Goal: Task Accomplishment & Management: Complete application form

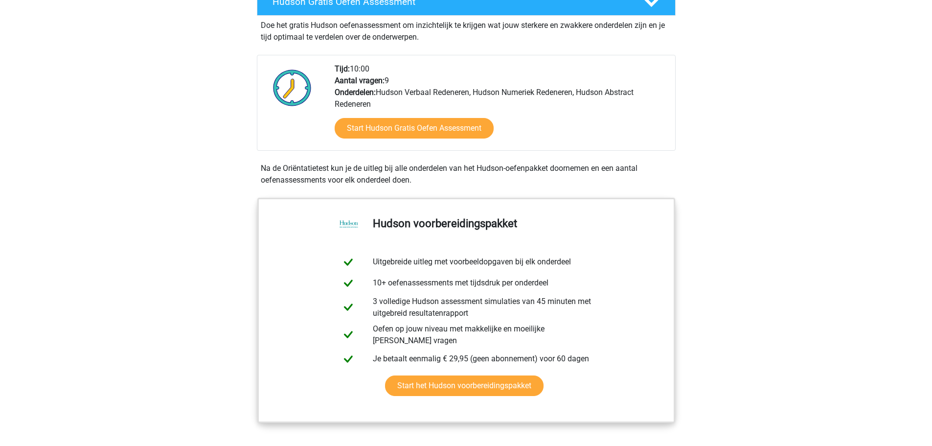
scroll to position [197, 0]
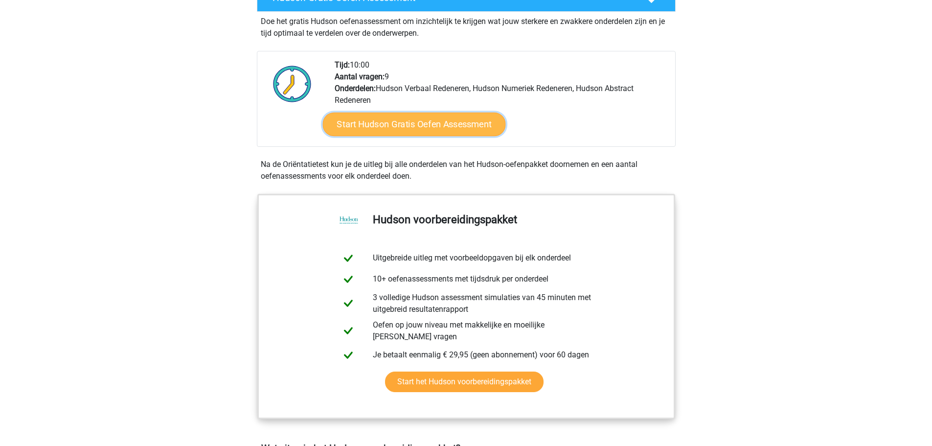
click at [418, 127] on link "Start Hudson Gratis Oefen Assessment" at bounding box center [414, 124] width 183 height 23
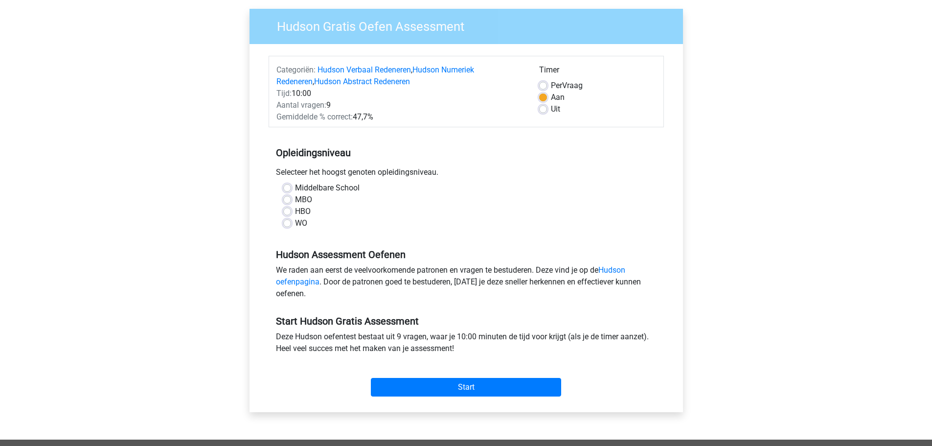
scroll to position [102, 0]
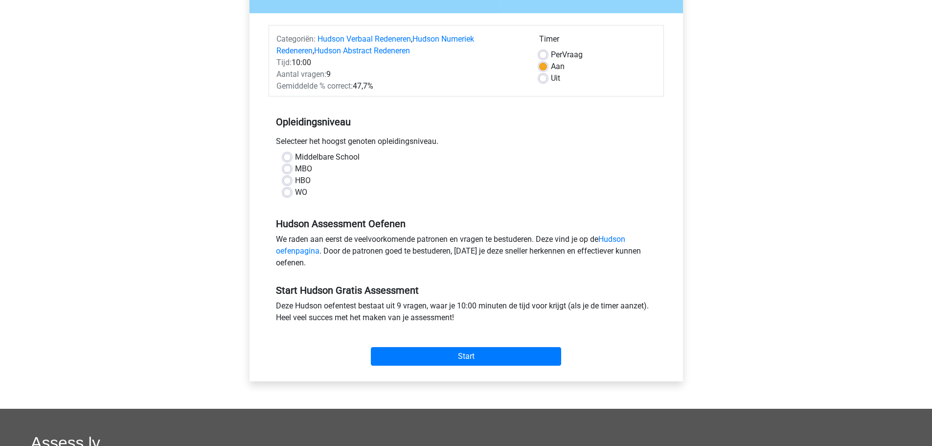
click at [281, 184] on div "Middelbare School MBO HBO WO" at bounding box center [466, 174] width 381 height 47
click at [295, 184] on label "HBO" at bounding box center [303, 181] width 16 height 12
click at [289, 184] on input "HBO" at bounding box center [287, 180] width 8 height 10
radio input "true"
click at [476, 353] on input "Start" at bounding box center [466, 356] width 190 height 19
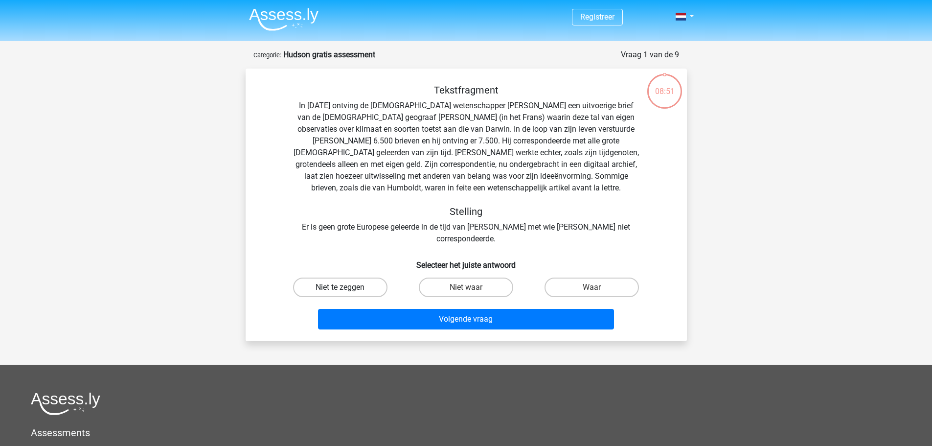
click at [342, 278] on label "Niet te zeggen" at bounding box center [340, 288] width 94 height 20
click at [342, 287] on input "Niet te zeggen" at bounding box center [343, 290] width 6 height 6
radio input "true"
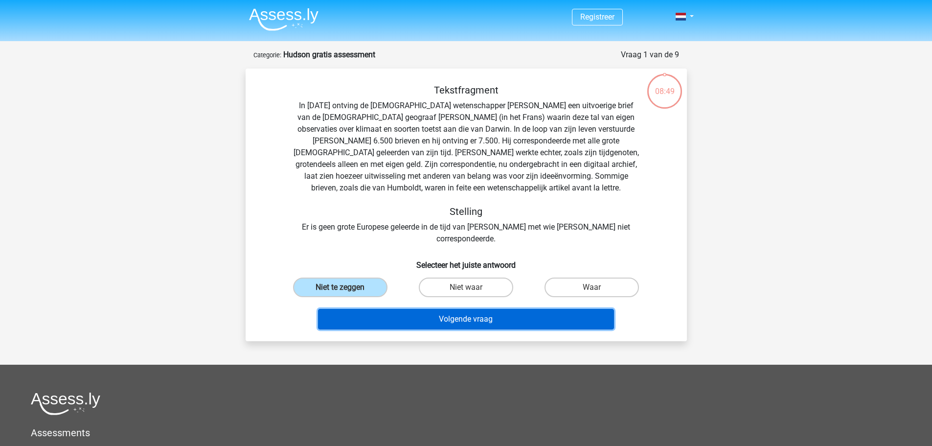
click at [480, 309] on button "Volgende vraag" at bounding box center [466, 319] width 296 height 21
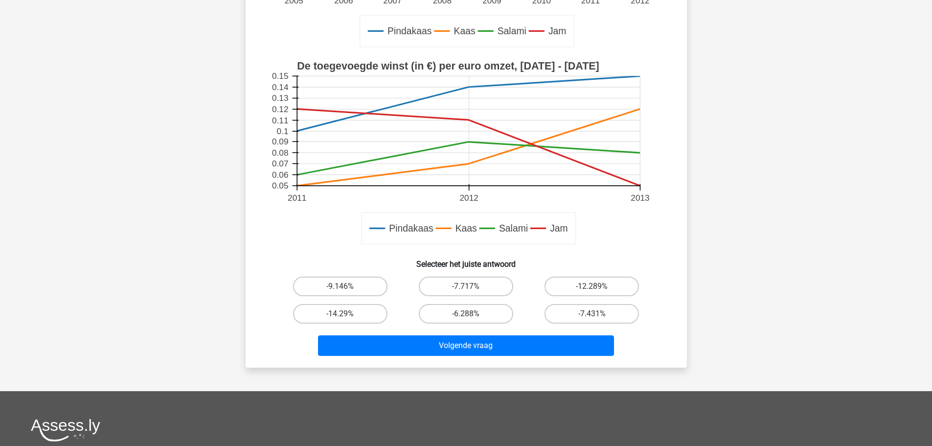
scroll to position [257, 0]
click at [353, 285] on label "-9.146%" at bounding box center [340, 286] width 94 height 20
click at [347, 286] on input "-9.146%" at bounding box center [343, 289] width 6 height 6
radio input "true"
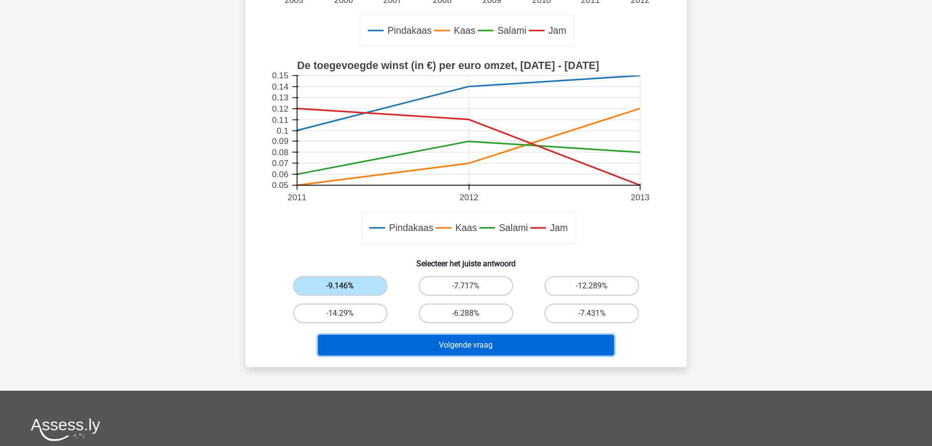
click at [471, 347] on button "Volgende vraag" at bounding box center [466, 345] width 296 height 21
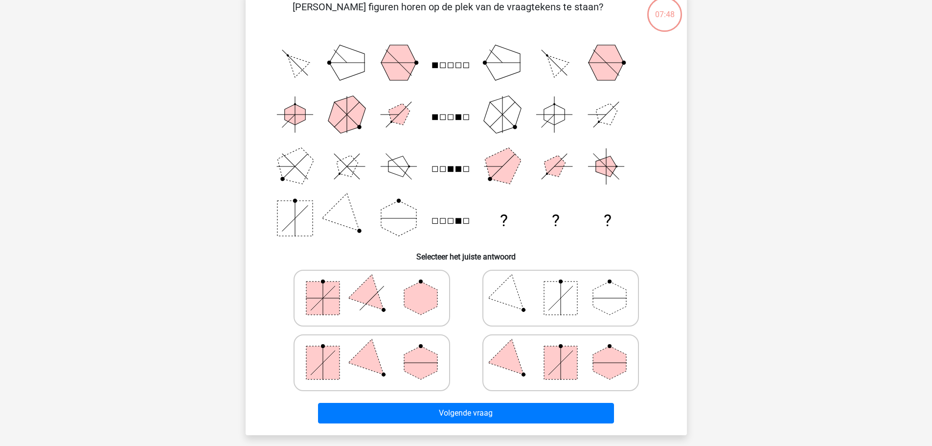
scroll to position [49, 0]
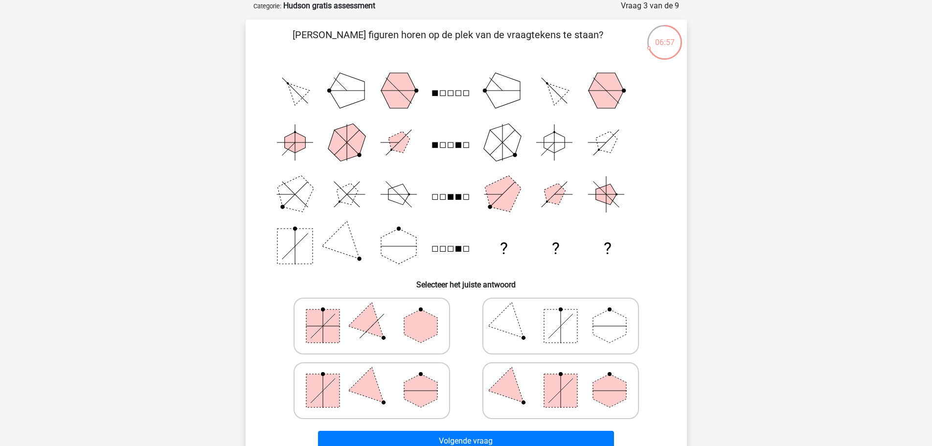
click at [417, 377] on polygon at bounding box center [420, 390] width 33 height 33
click at [378, 377] on input "radio" at bounding box center [375, 375] width 6 height 6
radio input "true"
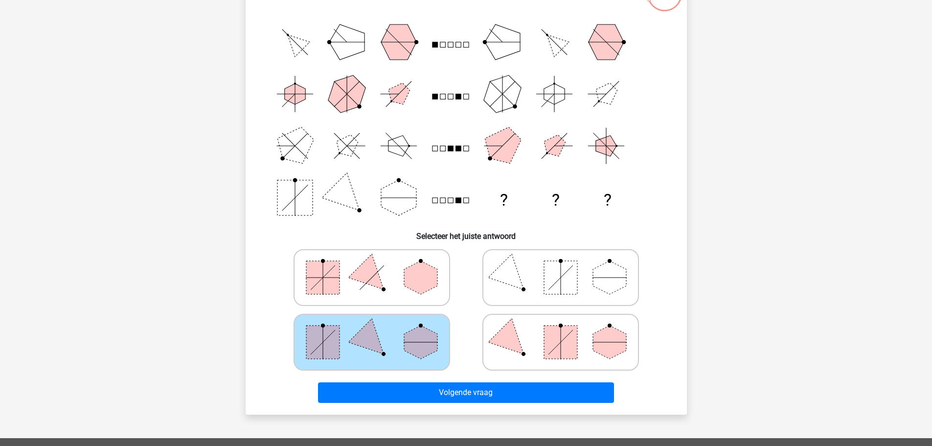
scroll to position [97, 0]
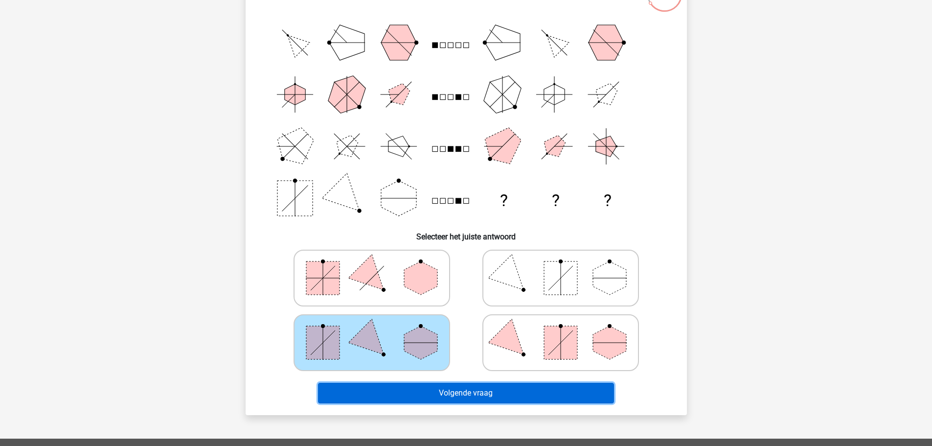
click at [520, 389] on button "Volgende vraag" at bounding box center [466, 393] width 296 height 21
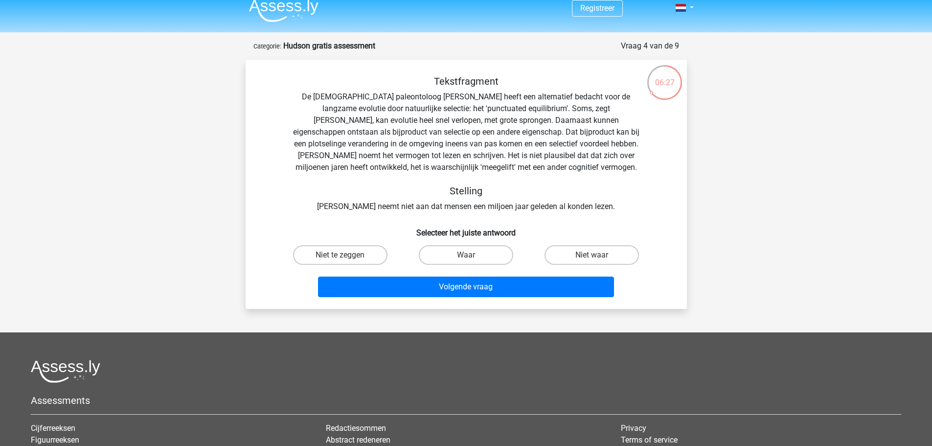
scroll to position [0, 0]
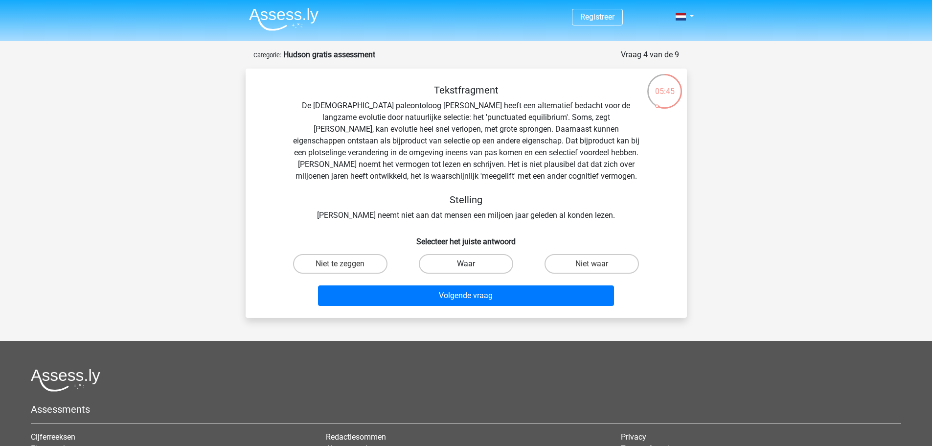
click at [465, 261] on label "Waar" at bounding box center [466, 264] width 94 height 20
click at [466, 264] on input "Waar" at bounding box center [469, 267] width 6 height 6
radio input "true"
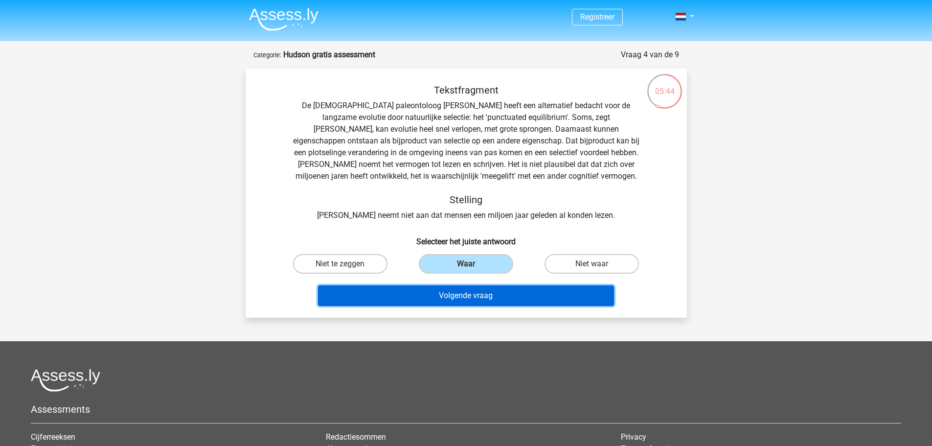
click at [483, 302] on button "Volgende vraag" at bounding box center [466, 295] width 296 height 21
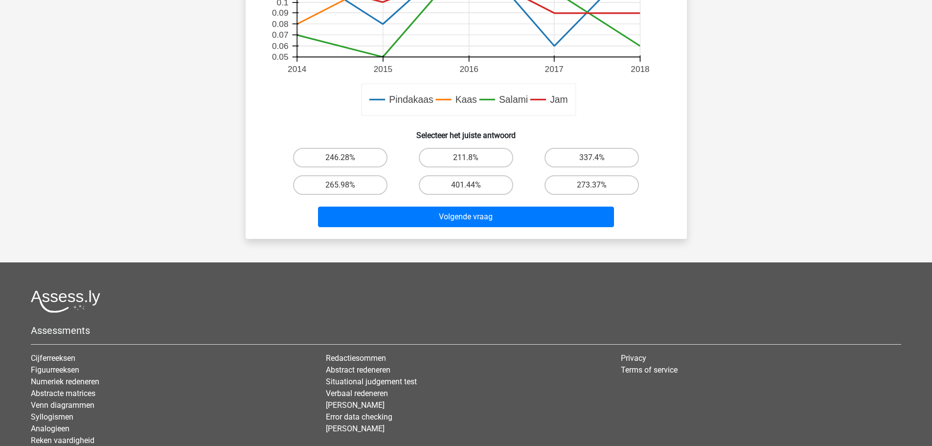
scroll to position [417, 0]
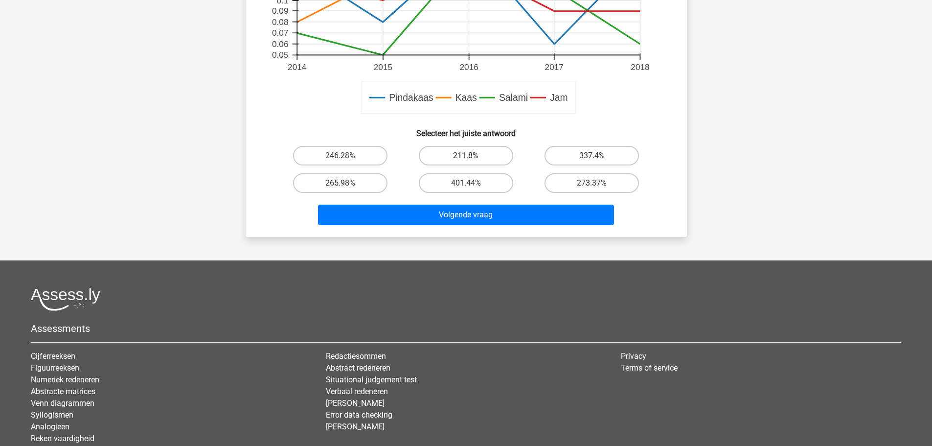
click at [492, 154] on label "211.8%" at bounding box center [466, 156] width 94 height 20
click at [472, 156] on input "211.8%" at bounding box center [469, 159] width 6 height 6
radio input "true"
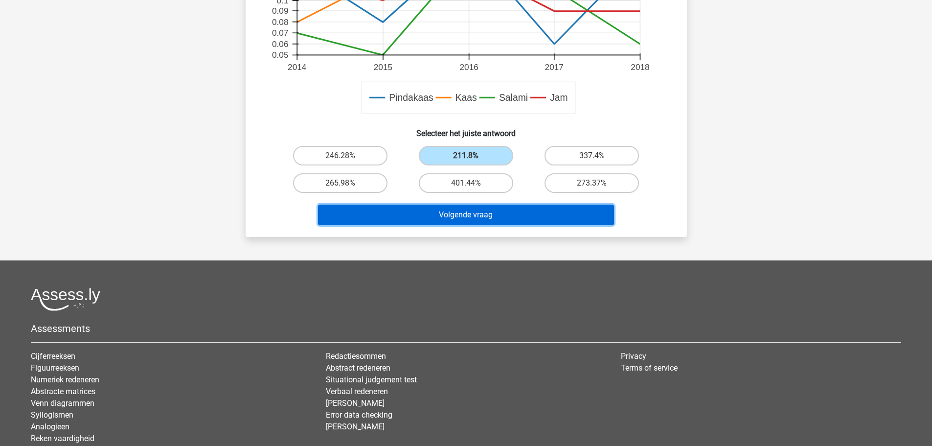
click at [457, 218] on button "Volgende vraag" at bounding box center [466, 215] width 296 height 21
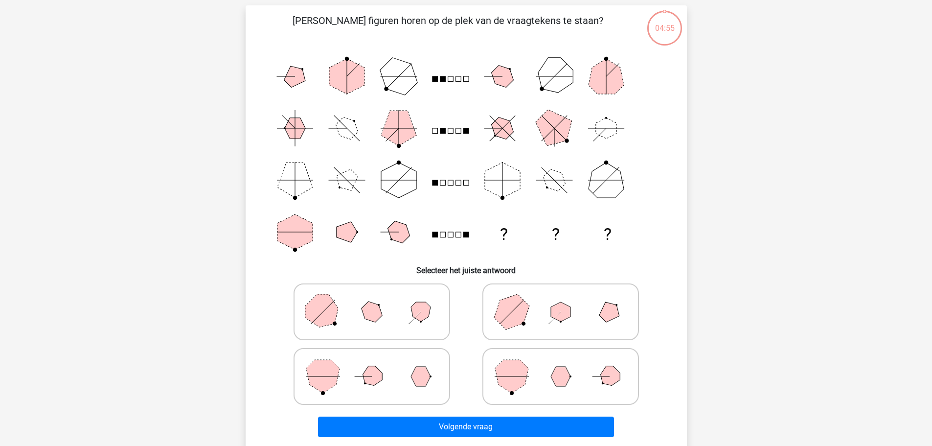
scroll to position [49, 0]
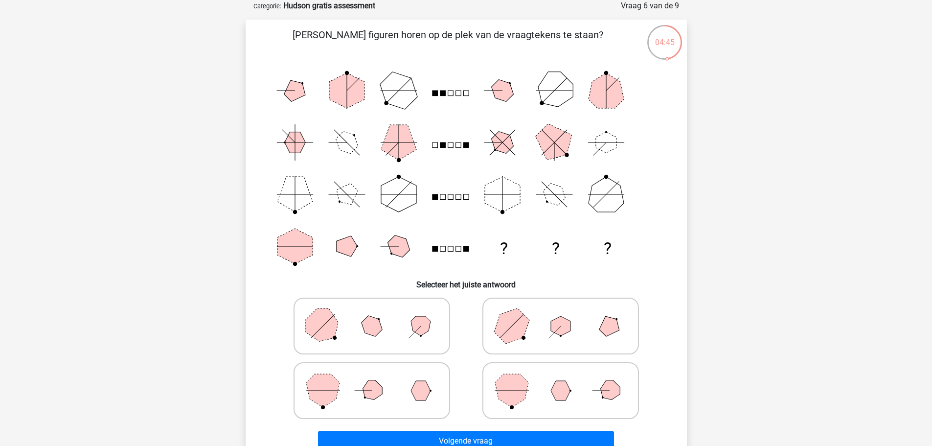
click at [399, 398] on icon at bounding box center [372, 390] width 147 height 49
click at [378, 378] on input "radio" at bounding box center [375, 375] width 6 height 6
radio input "true"
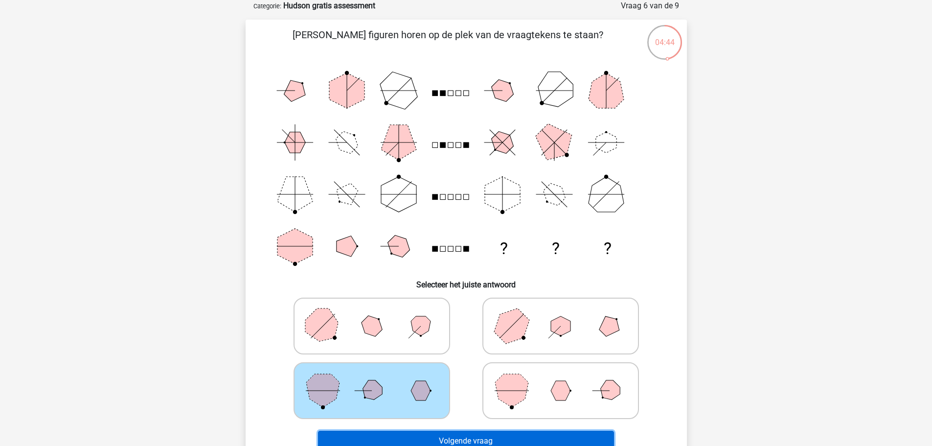
click at [497, 435] on button "Volgende vraag" at bounding box center [466, 441] width 296 height 21
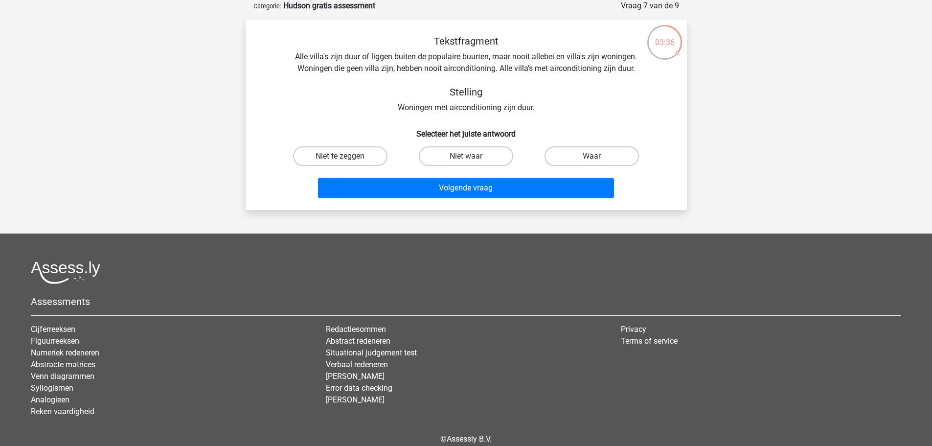
click at [595, 159] on input "Waar" at bounding box center [595, 159] width 6 height 6
radio input "true"
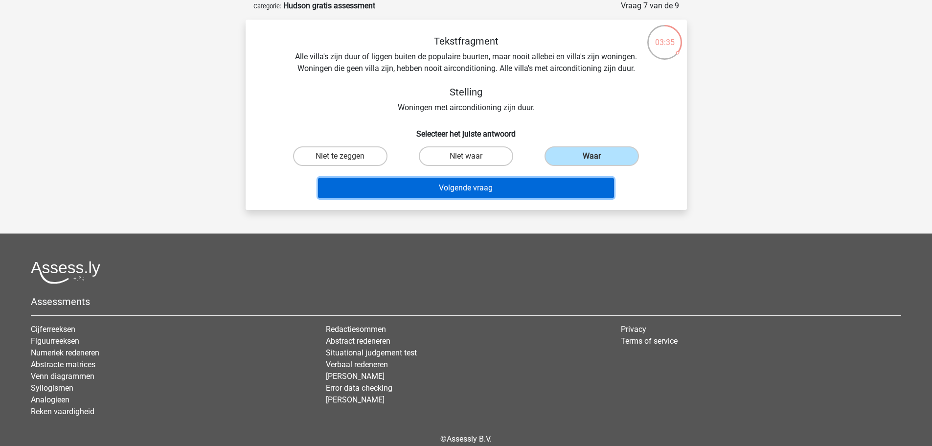
click at [533, 184] on button "Volgende vraag" at bounding box center [466, 188] width 296 height 21
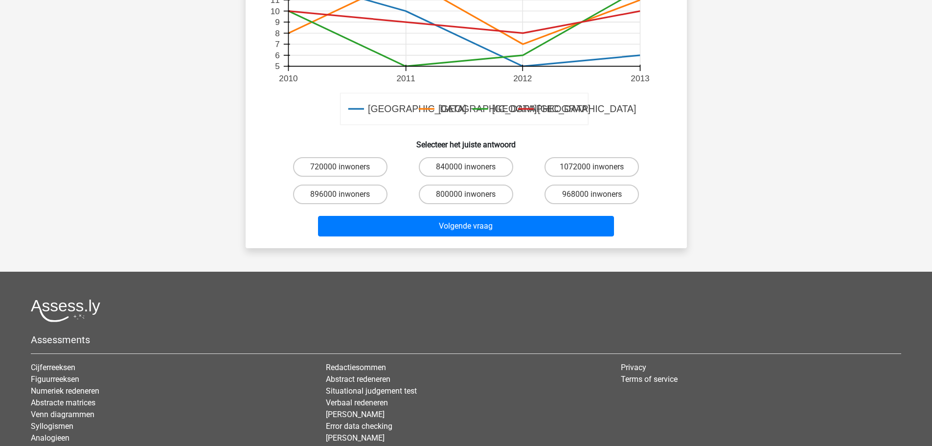
scroll to position [376, 0]
click at [470, 170] on input "840000 inwoners" at bounding box center [469, 169] width 6 height 6
radio input "true"
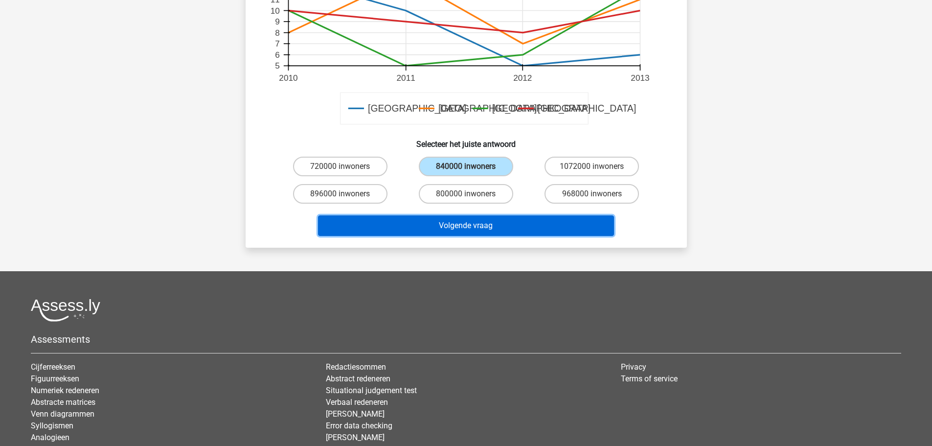
click at [484, 227] on button "Volgende vraag" at bounding box center [466, 225] width 296 height 21
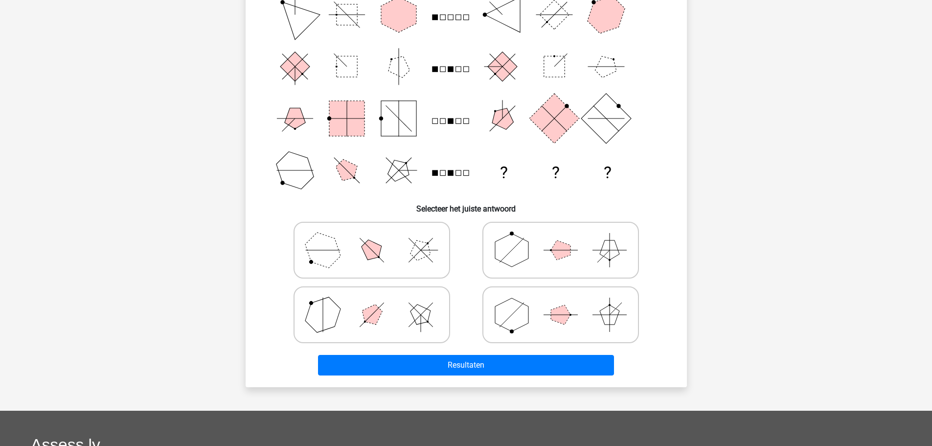
scroll to position [125, 0]
click at [418, 272] on icon at bounding box center [372, 249] width 147 height 49
click at [378, 237] on input "radio" at bounding box center [375, 234] width 6 height 6
radio input "true"
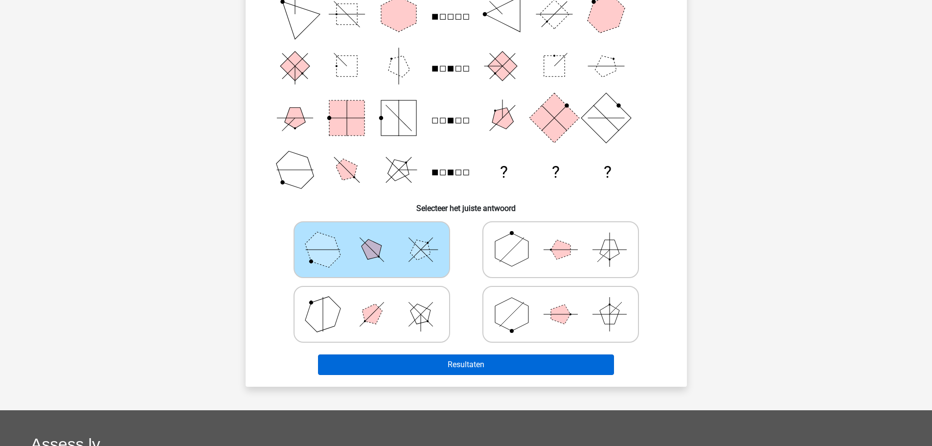
drag, startPoint x: 479, startPoint y: 376, endPoint x: 471, endPoint y: 362, distance: 16.9
click at [471, 362] on div "Resultaten" at bounding box center [467, 366] width 378 height 24
click at [471, 362] on button "Resultaten" at bounding box center [466, 364] width 296 height 21
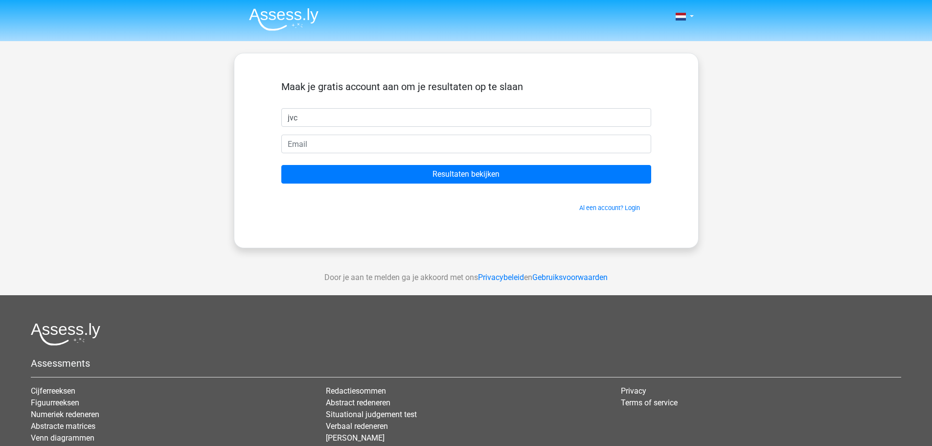
type input "jvc"
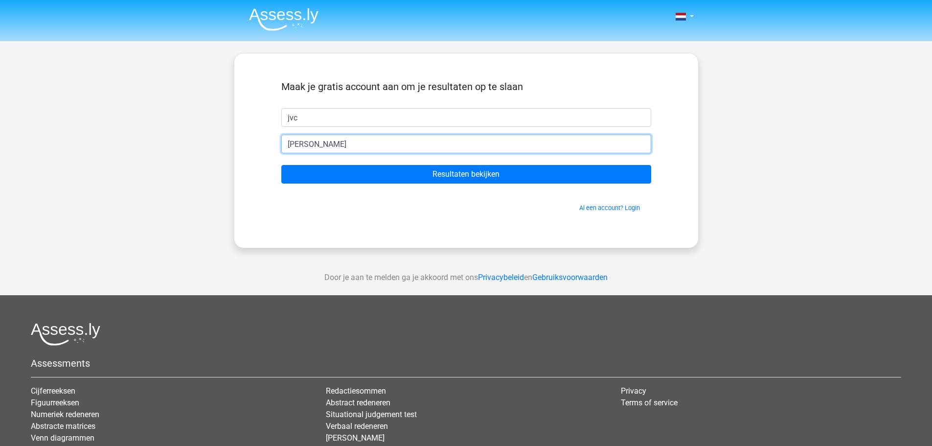
type input "[PERSON_NAME][EMAIL_ADDRESS][DOMAIN_NAME]"
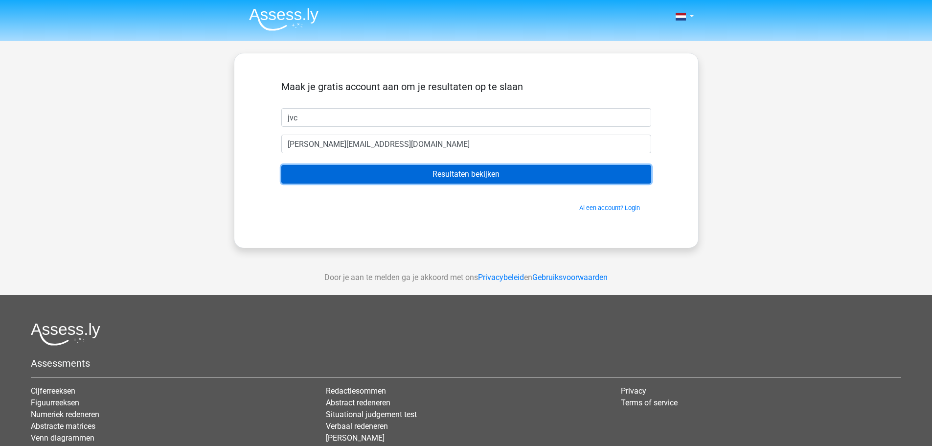
click at [446, 179] on input "Resultaten bekijken" at bounding box center [466, 174] width 370 height 19
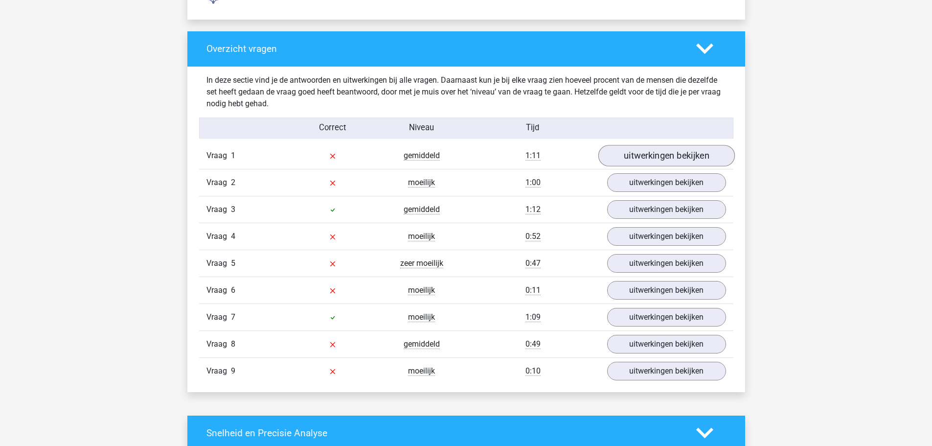
scroll to position [973, 0]
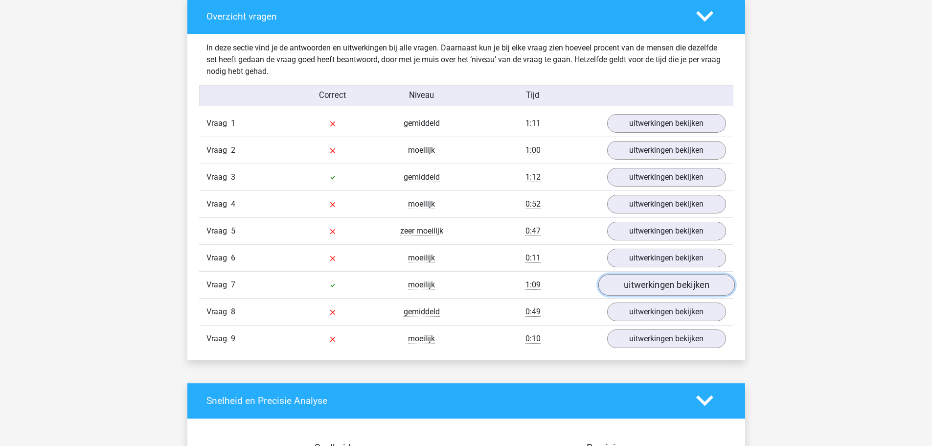
click at [657, 281] on link "uitwerkingen bekijken" at bounding box center [666, 285] width 137 height 22
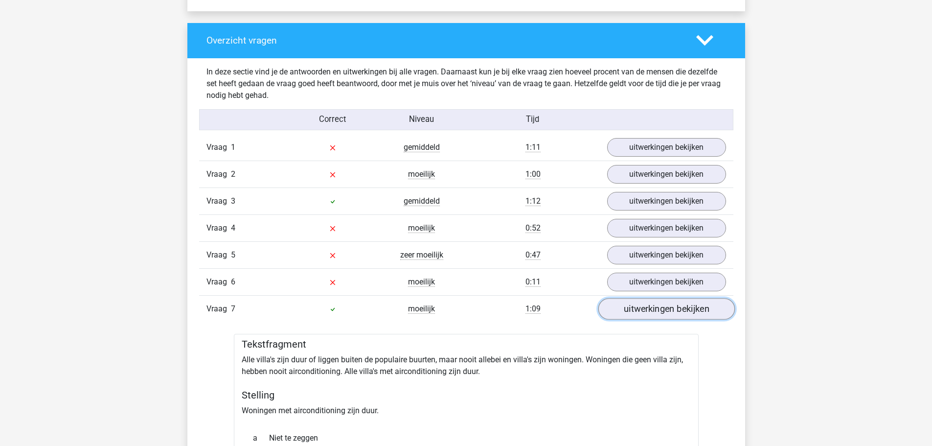
scroll to position [949, 0]
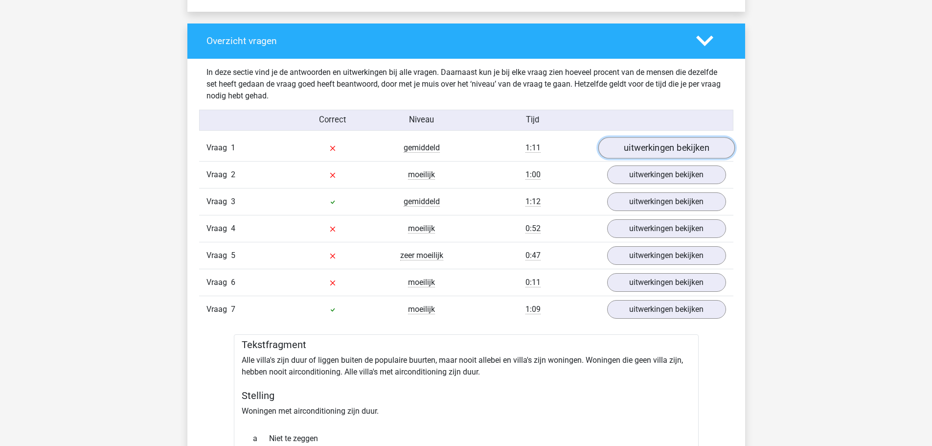
click at [661, 141] on link "uitwerkingen bekijken" at bounding box center [666, 148] width 137 height 22
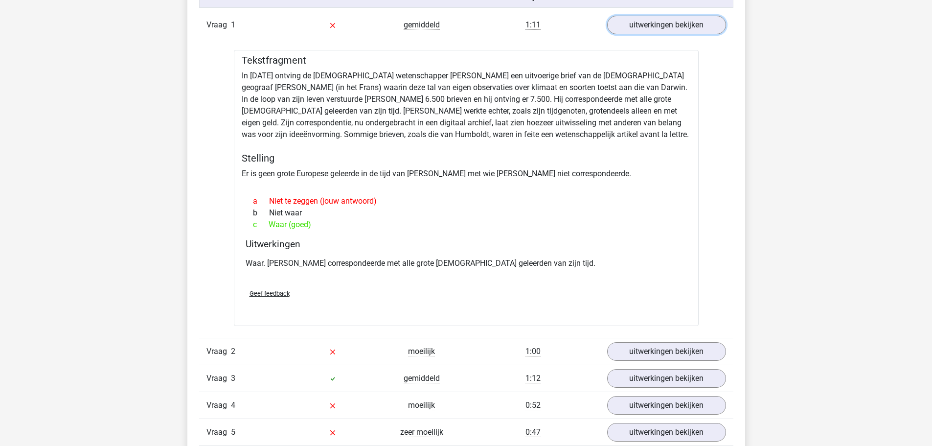
scroll to position [1071, 0]
click at [680, 24] on link "uitwerkingen bekijken" at bounding box center [666, 26] width 137 height 22
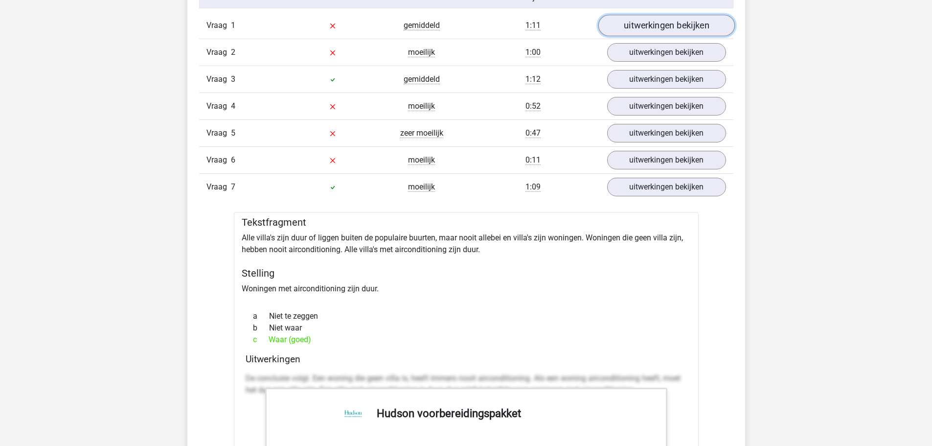
click at [680, 24] on link "uitwerkingen bekijken" at bounding box center [666, 26] width 137 height 22
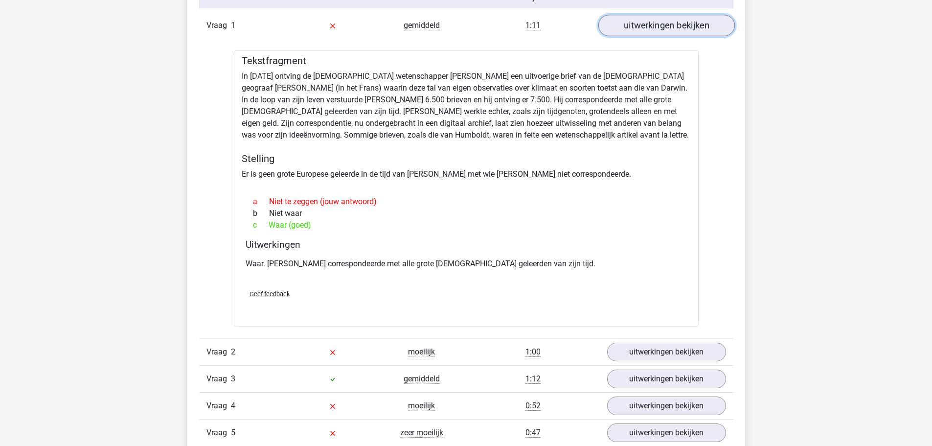
click at [680, 24] on link "uitwerkingen bekijken" at bounding box center [666, 26] width 137 height 22
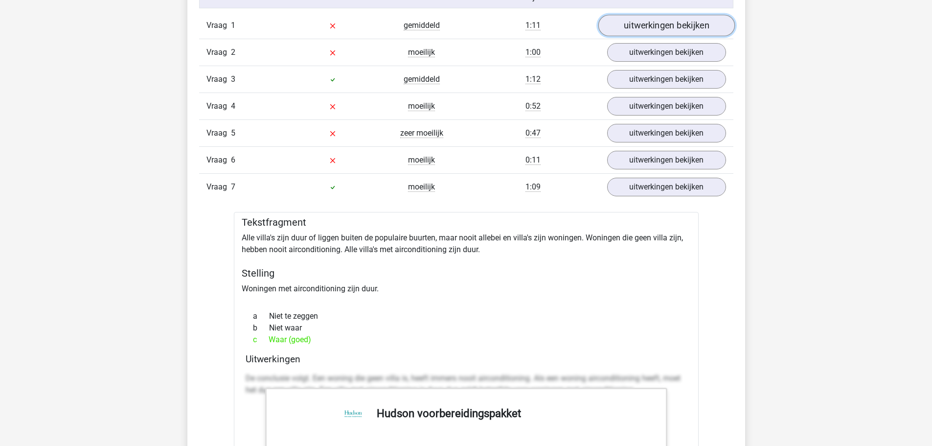
click at [658, 31] on link "uitwerkingen bekijken" at bounding box center [666, 26] width 137 height 22
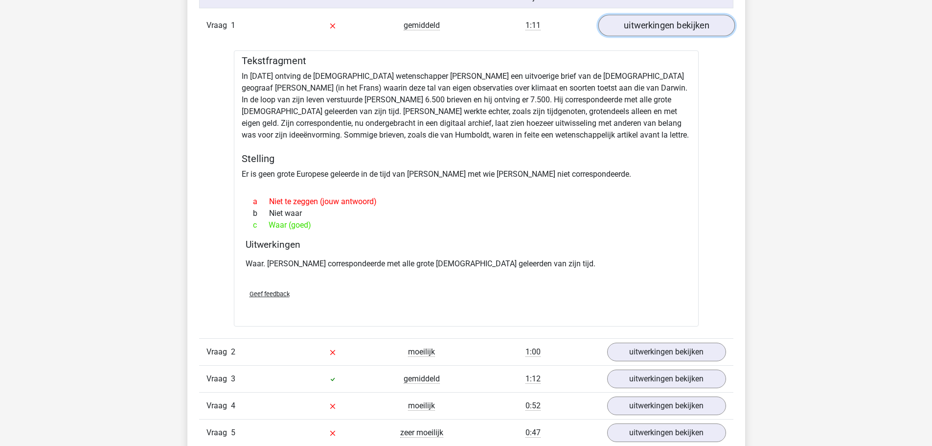
click at [658, 31] on link "uitwerkingen bekijken" at bounding box center [666, 26] width 137 height 22
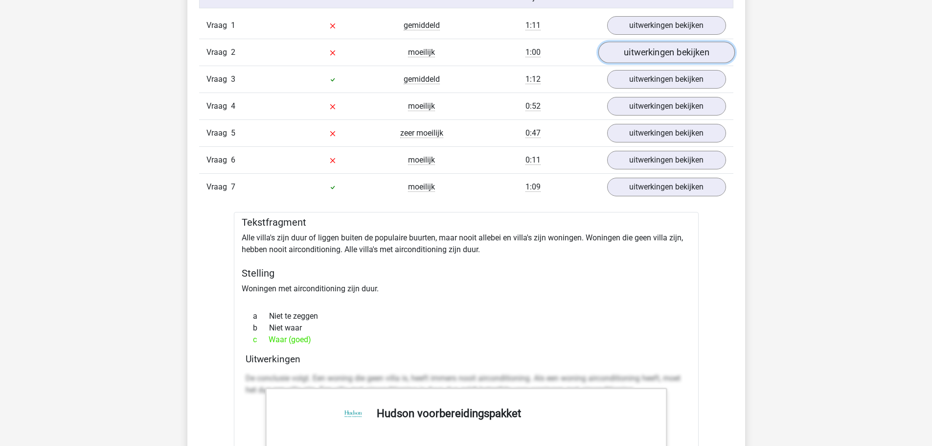
click at [650, 52] on link "uitwerkingen bekijken" at bounding box center [666, 53] width 137 height 22
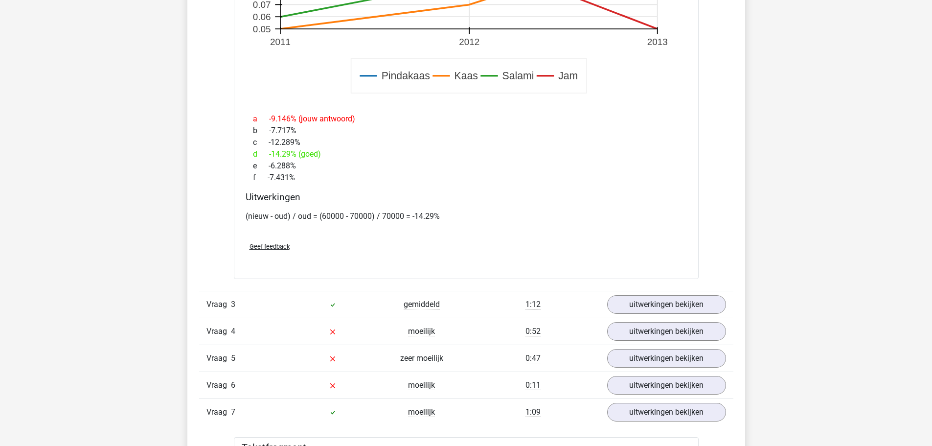
scroll to position [1501, 0]
